Goal: Check status: Check status

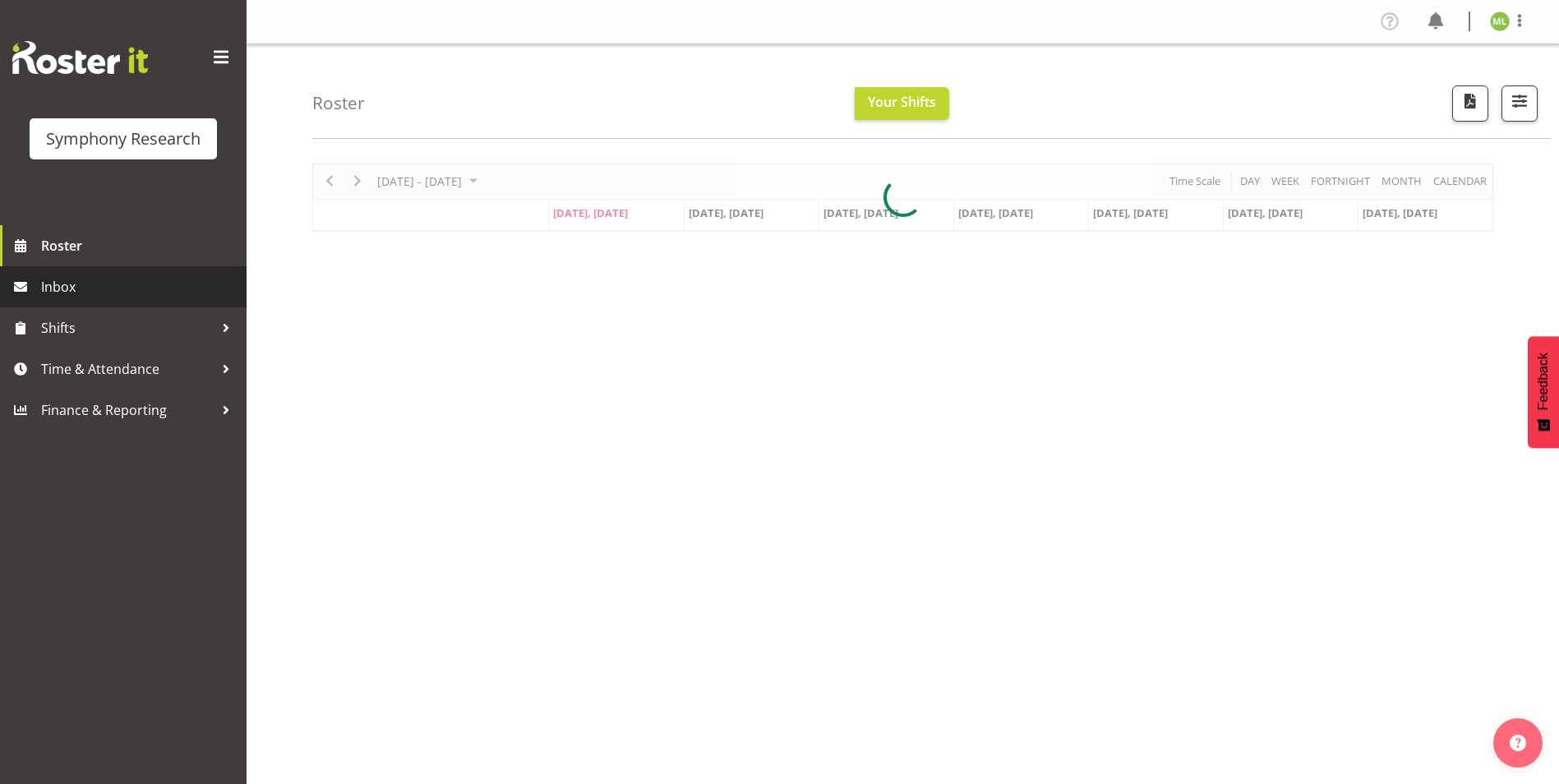
click at [130, 281] on span "Inbox" at bounding box center [140, 287] width 197 height 25
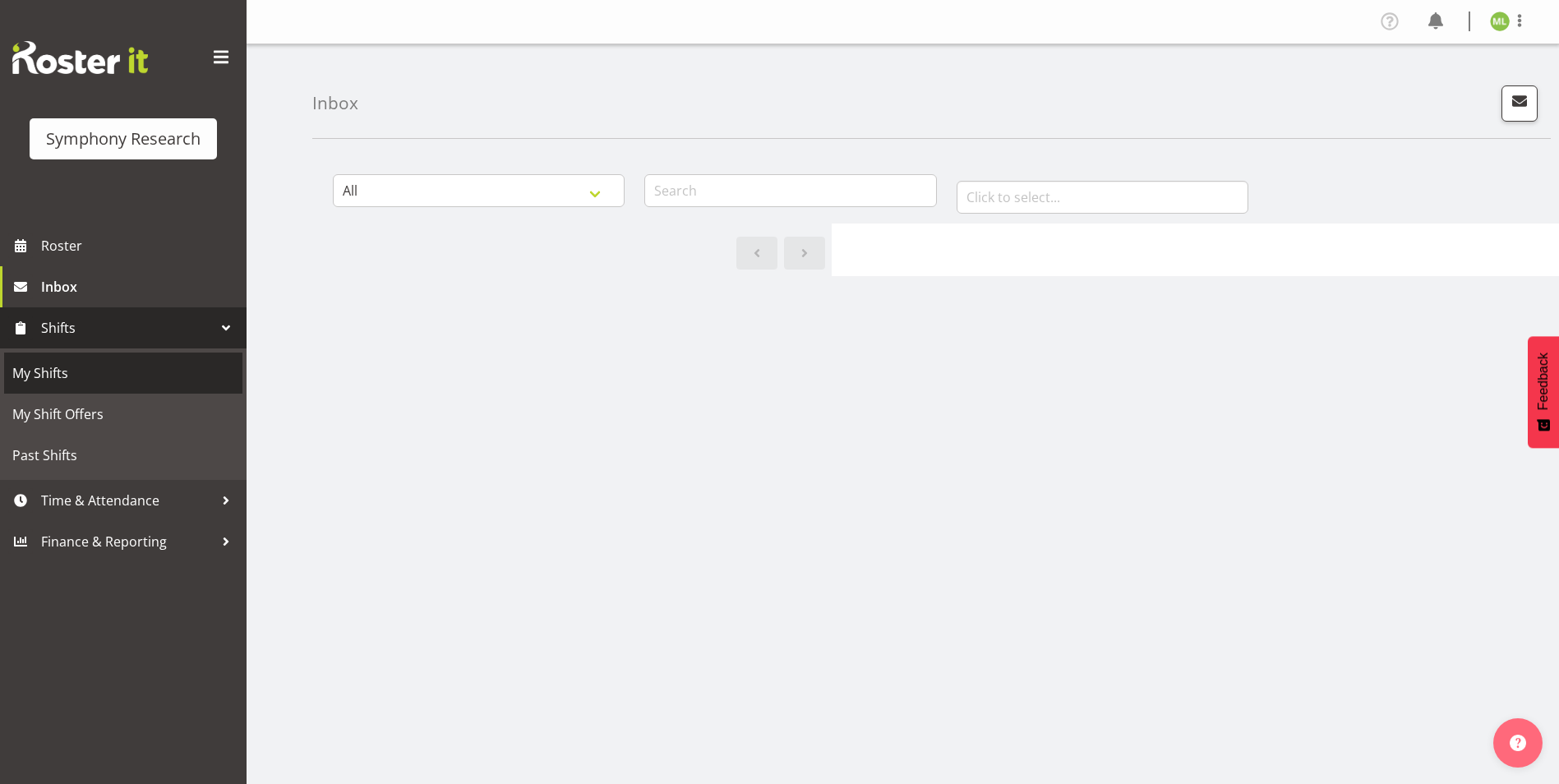
click at [115, 377] on span "My Shifts" at bounding box center [123, 373] width 222 height 25
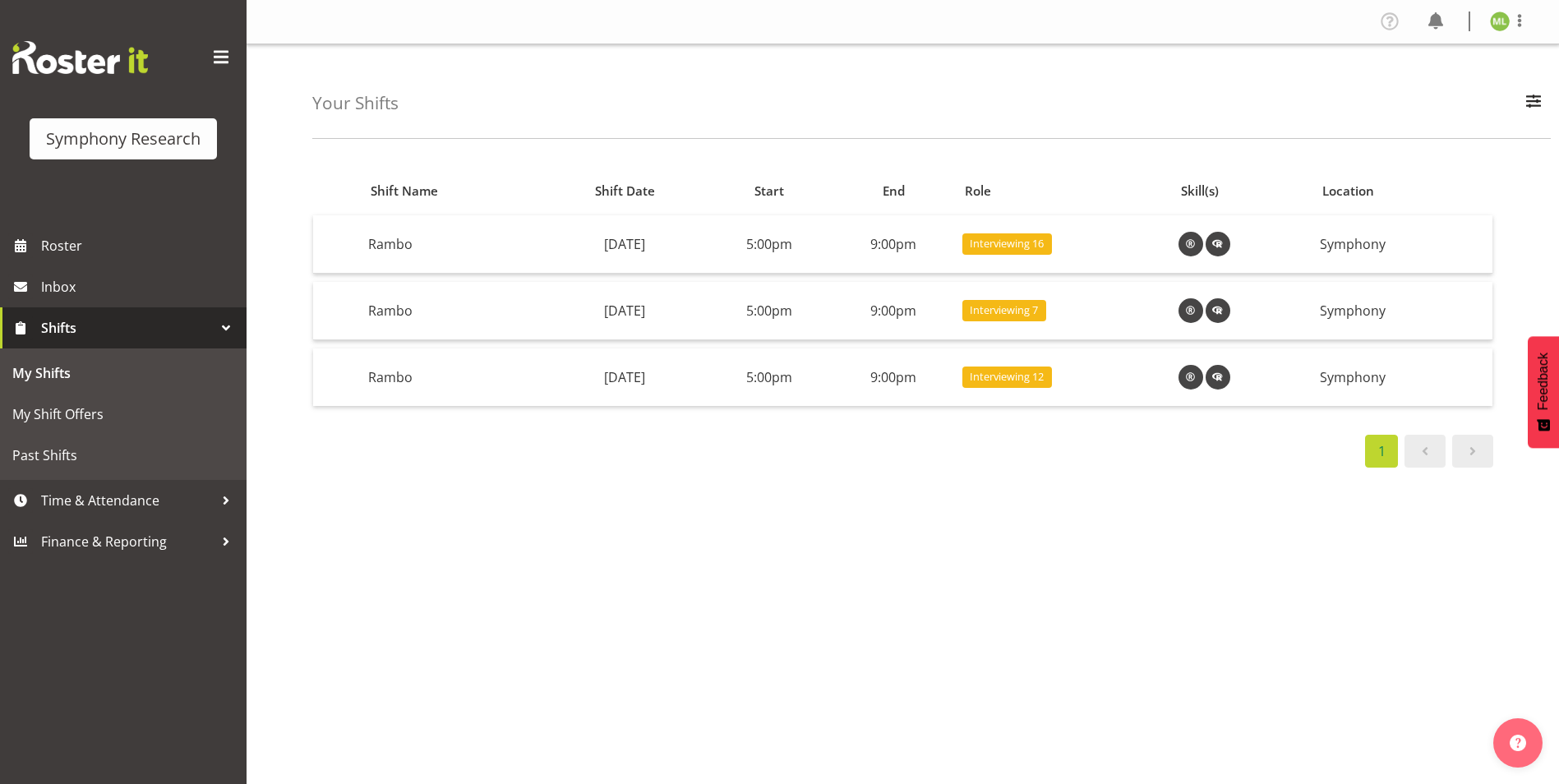
click at [1051, 559] on div "Shift Name Shift Date Start End Role Skill(s) Location [GEOGRAPHIC_DATA] [DATE]…" at bounding box center [936, 480] width 1247 height 657
click at [955, 517] on div "Shift Name Shift Date Start End Role Skill(s) Location [GEOGRAPHIC_DATA] [DATE]…" at bounding box center [936, 480] width 1247 height 657
drag, startPoint x: 727, startPoint y: 523, endPoint x: 701, endPoint y: 516, distance: 26.9
click at [719, 520] on div "Shift Name Shift Date Start End Role Skill(s) Location [GEOGRAPHIC_DATA] [DATE]…" at bounding box center [936, 480] width 1247 height 657
